Goal: Obtain resource: Download file/media

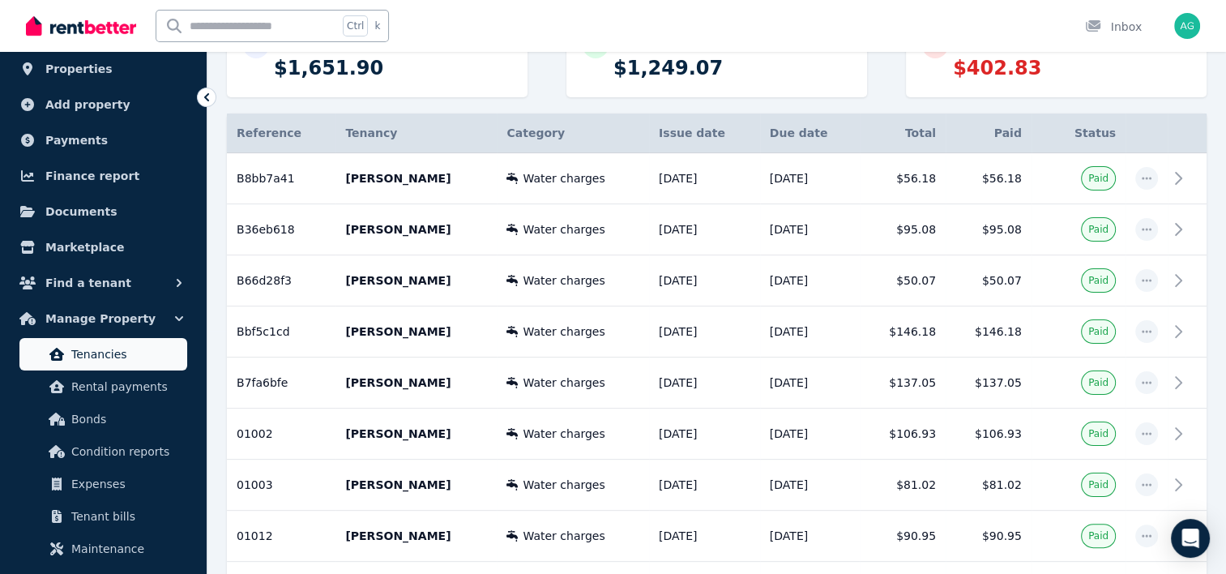
scroll to position [162, 0]
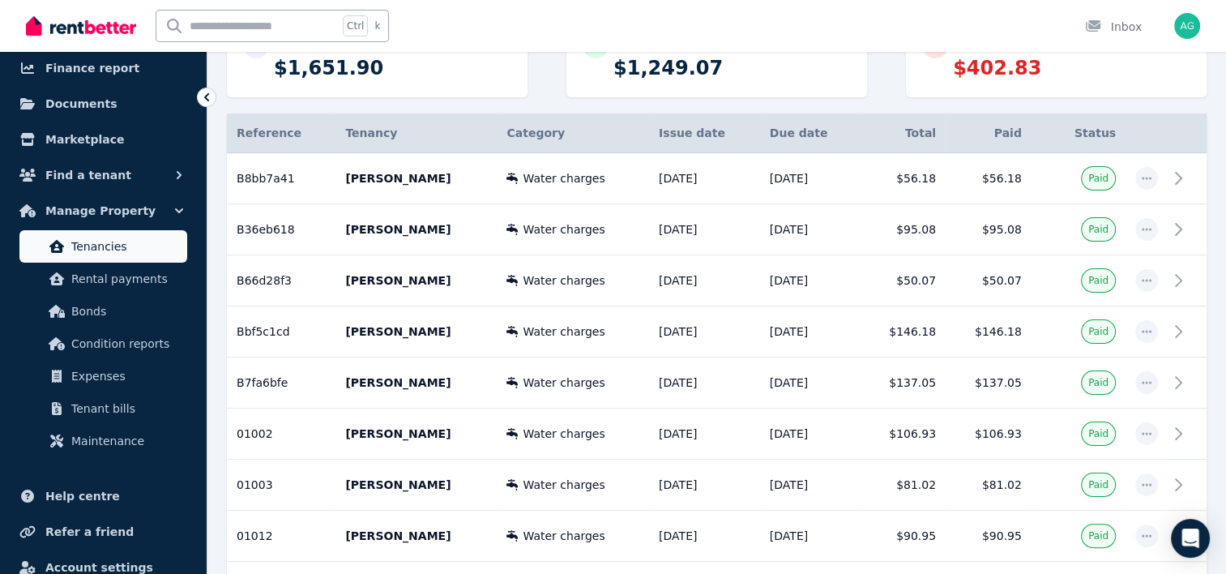
click at [152, 254] on span "Tenancies" at bounding box center [125, 246] width 109 height 19
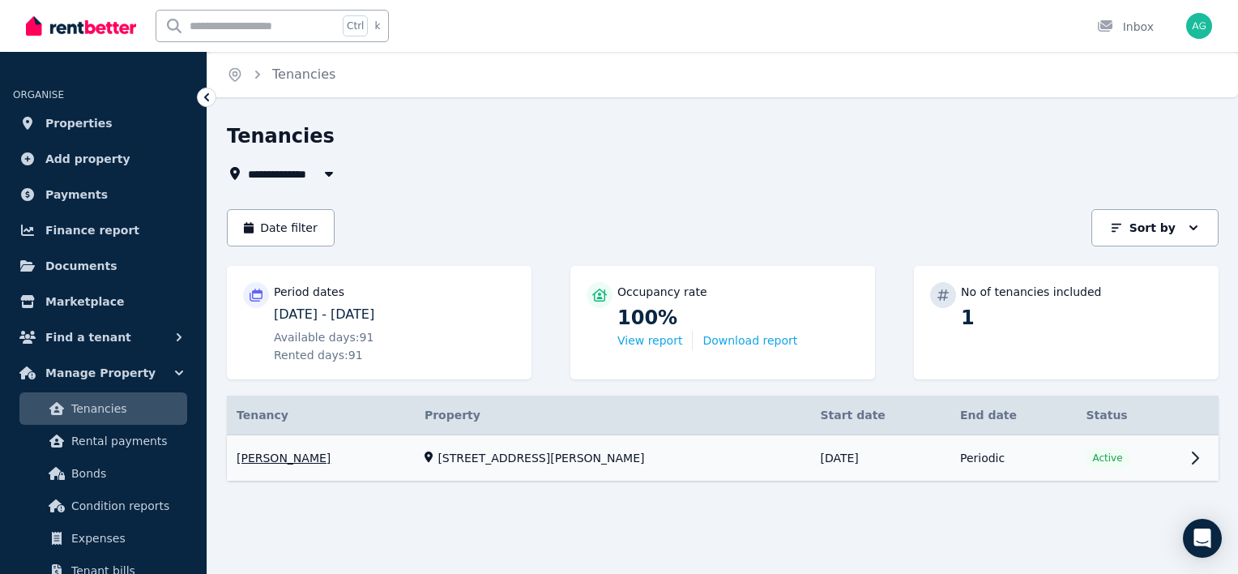
click at [1193, 455] on link "View property details" at bounding box center [723, 458] width 992 height 46
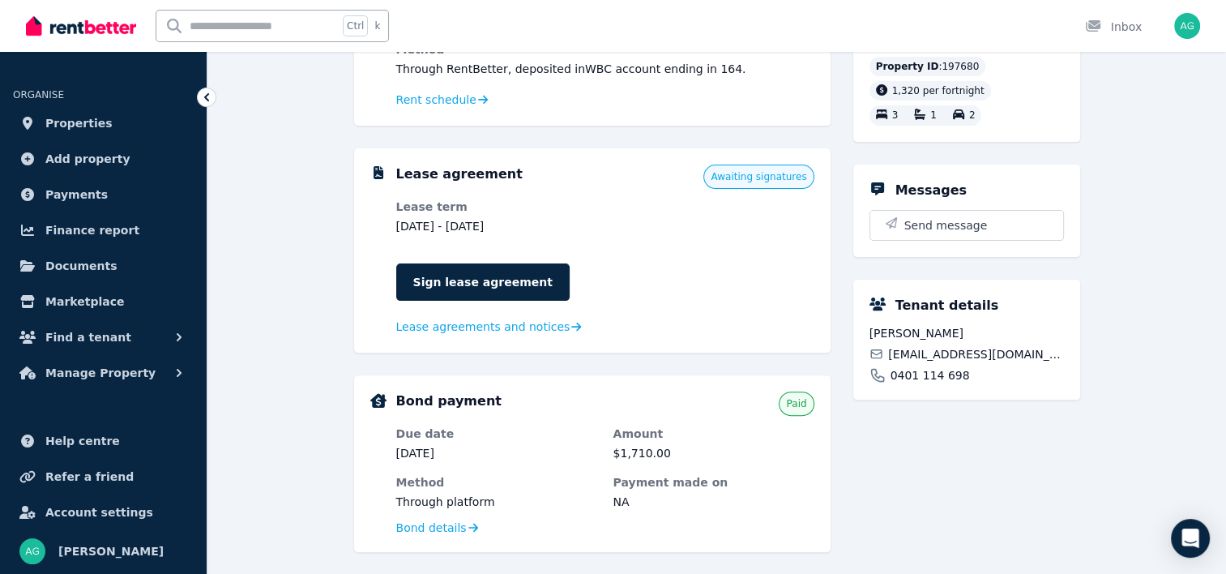
scroll to position [486, 0]
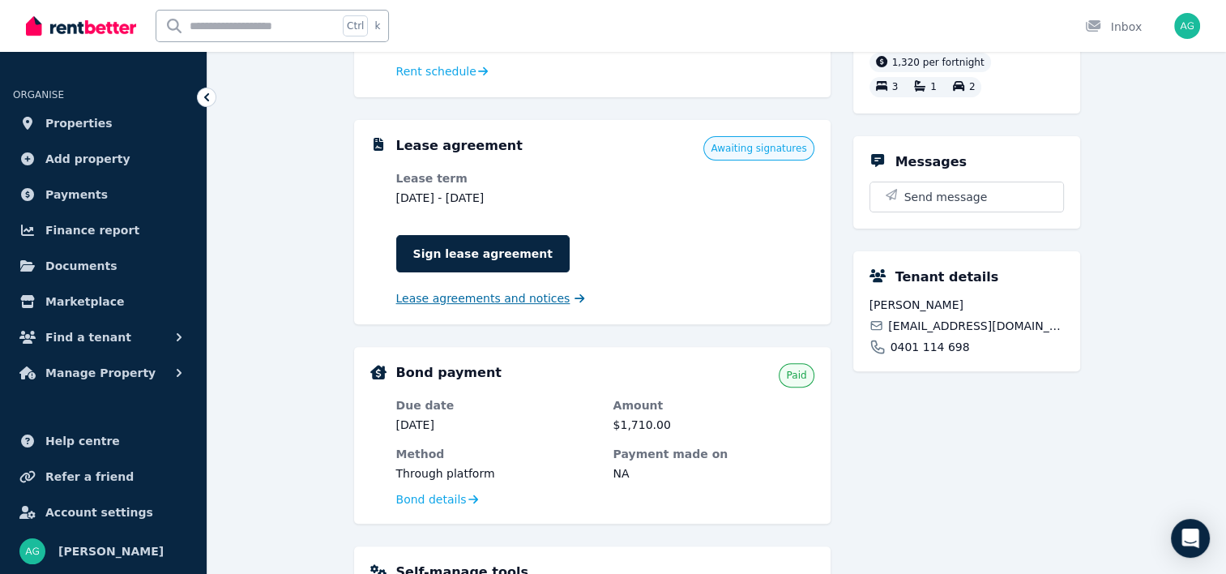
click at [427, 296] on span "Lease agreements and notices" at bounding box center [483, 298] width 174 height 16
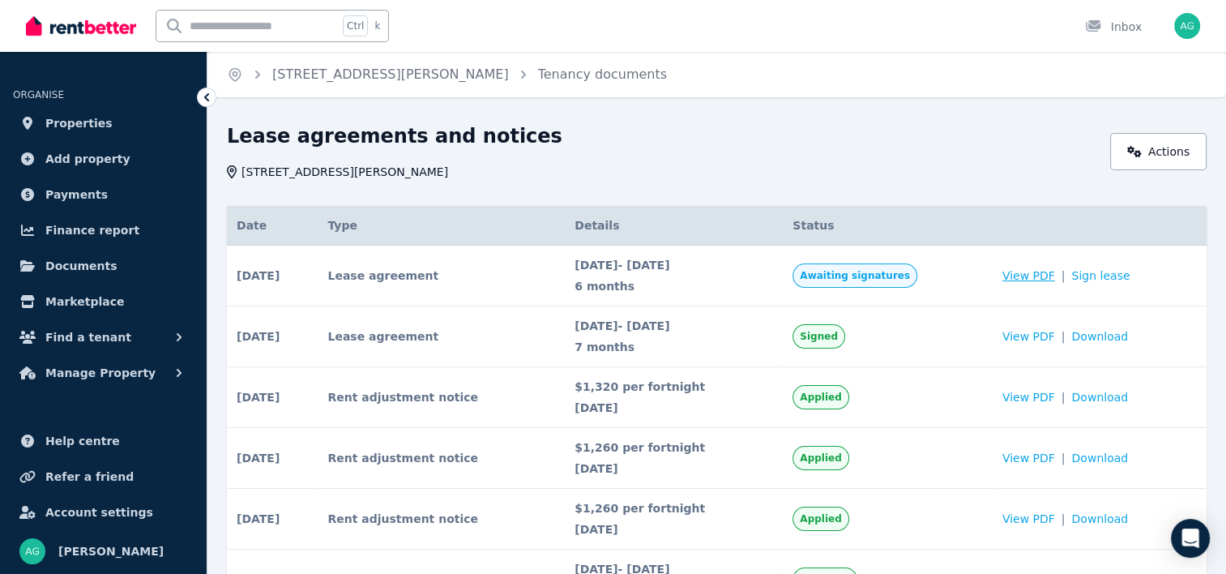
click at [1037, 272] on span "View PDF" at bounding box center [1028, 275] width 53 height 16
click at [1047, 333] on span "View PDF" at bounding box center [1028, 336] width 53 height 16
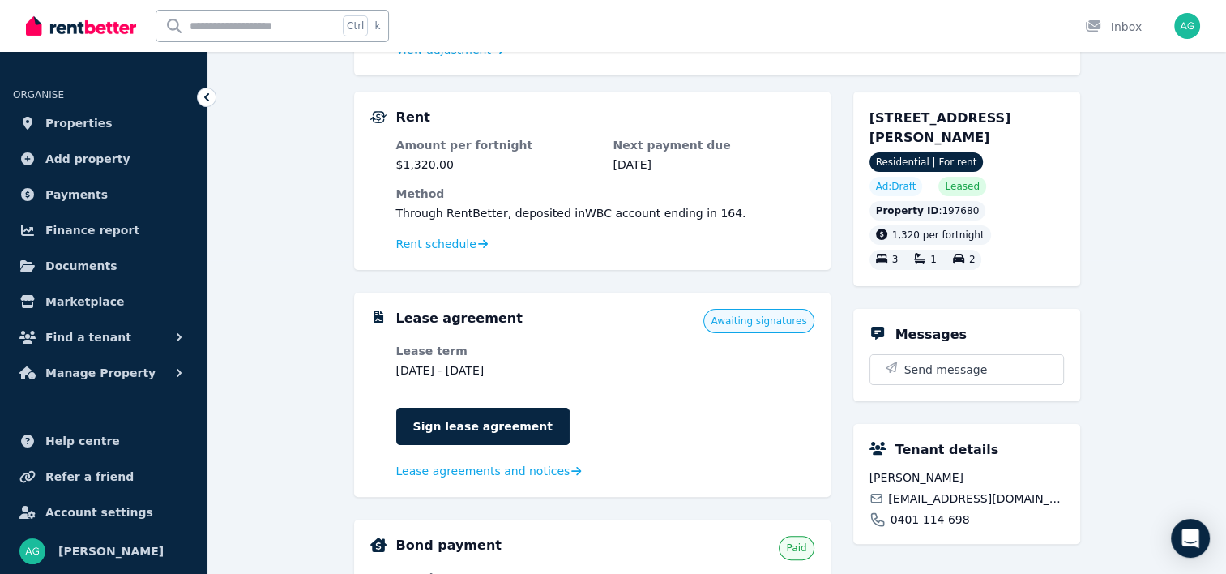
scroll to position [324, 0]
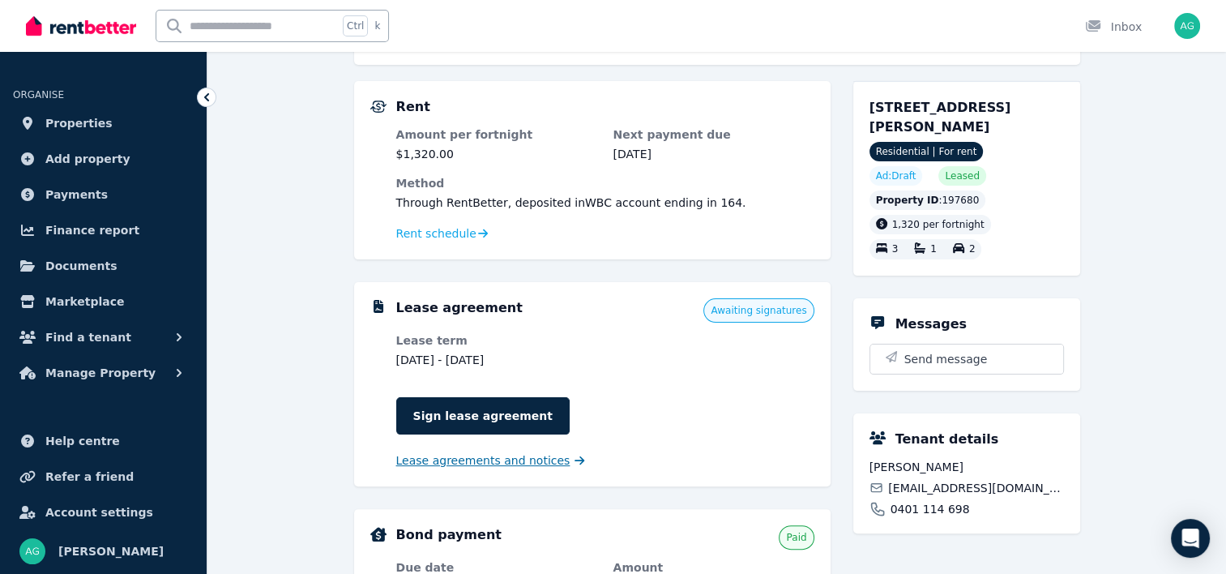
click at [515, 467] on span "Lease agreements and notices" at bounding box center [483, 460] width 174 height 16
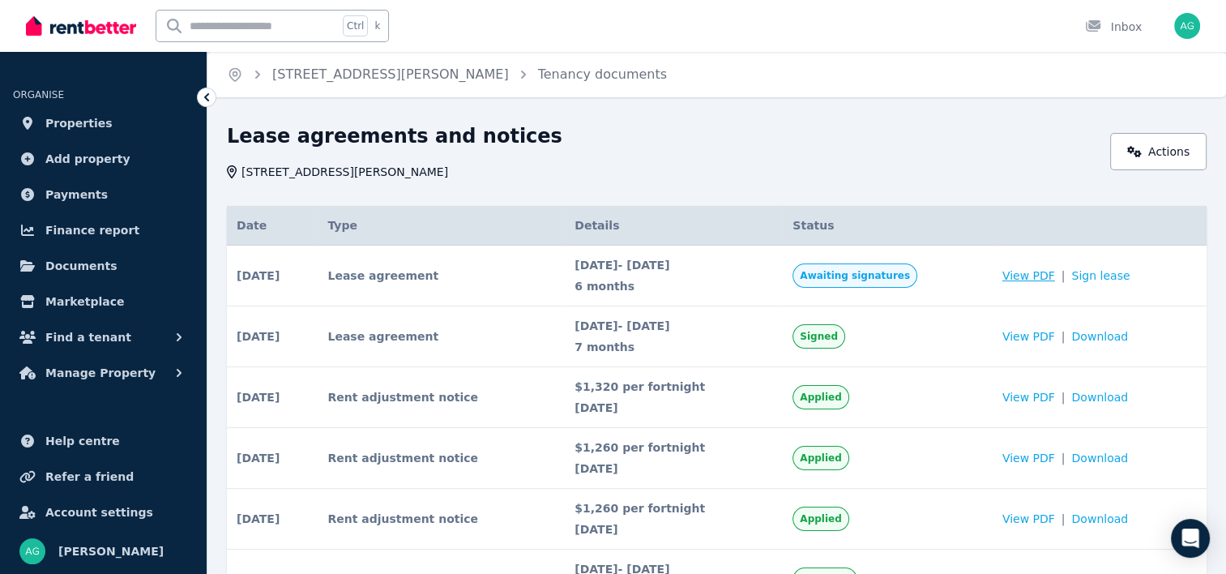
click at [1021, 272] on span "View PDF" at bounding box center [1028, 275] width 53 height 16
